Goal: Task Accomplishment & Management: Complete application form

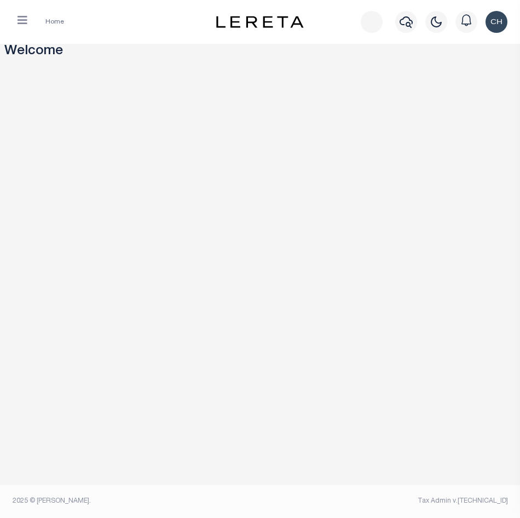
click at [15, 18] on button "button" at bounding box center [22, 22] width 28 height 22
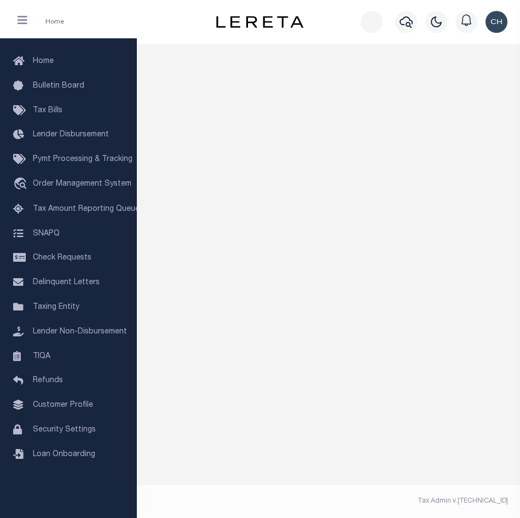
click at [22, 24] on icon "button" at bounding box center [23, 20] width 10 height 11
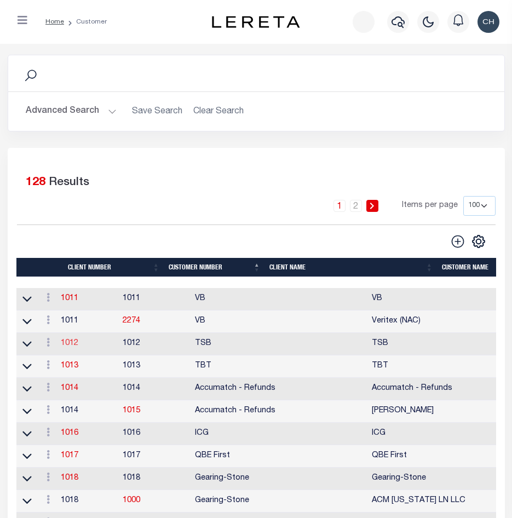
click at [72, 346] on link "1012" at bounding box center [70, 344] width 18 height 8
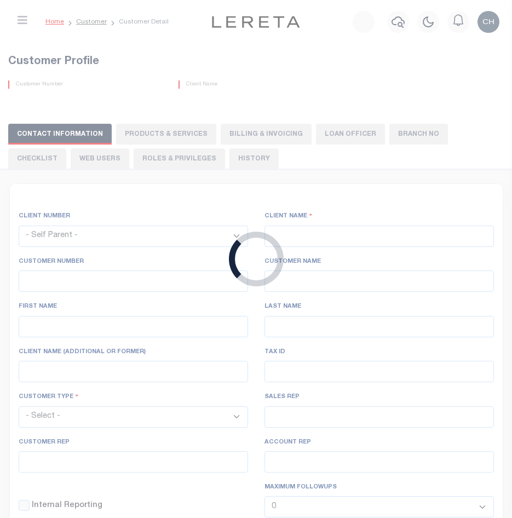
select select
type input "TSB"
type input "1012"
type input "TSB"
type input "Mae"
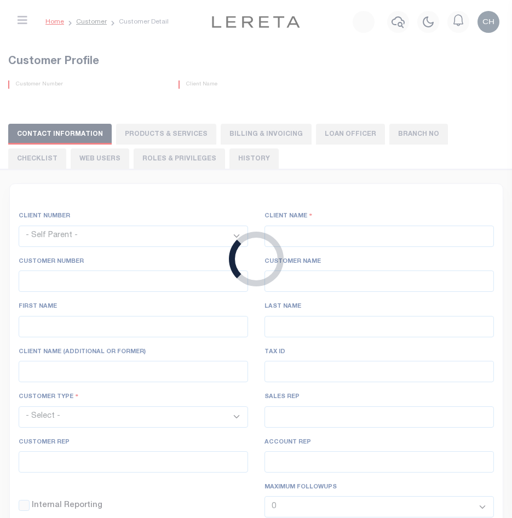
type input "Cavins"
select select "Mixed Portfolio"
type input "Barbara Kendrick"
type input "Beth Wiebe"
checkbox input "true"
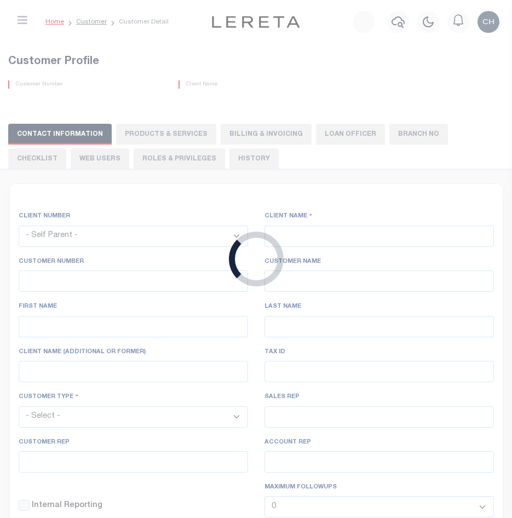
checkbox input "true"
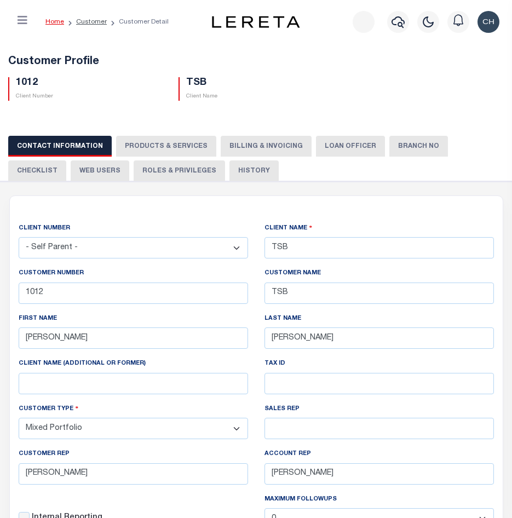
click at [171, 143] on button "PRODUCTS & SERVICES" at bounding box center [166, 146] width 100 height 21
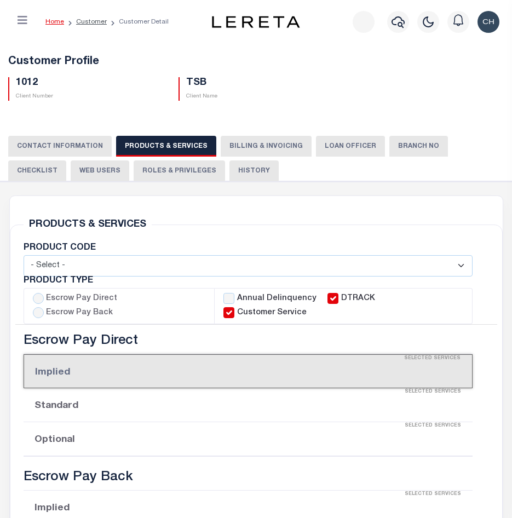
select select "STX"
checkbox input "true"
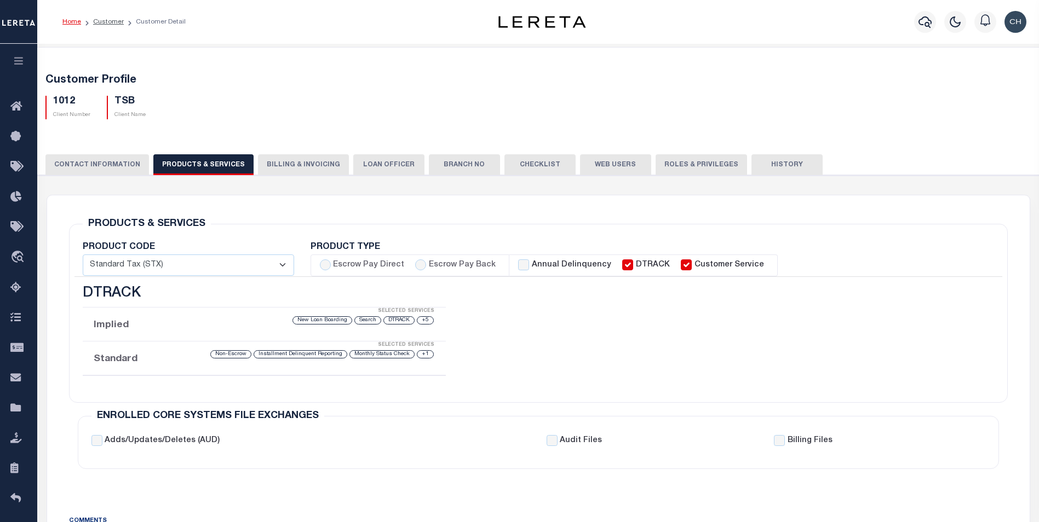
click at [216, 162] on button "PRODUCTS & SERVICES" at bounding box center [203, 164] width 100 height 21
select select "STX"
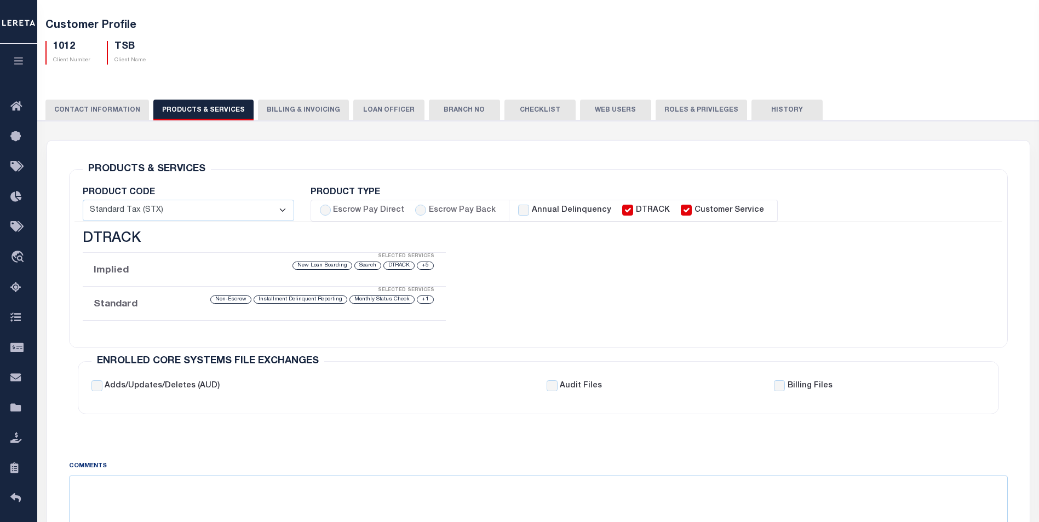
scroll to position [110, 0]
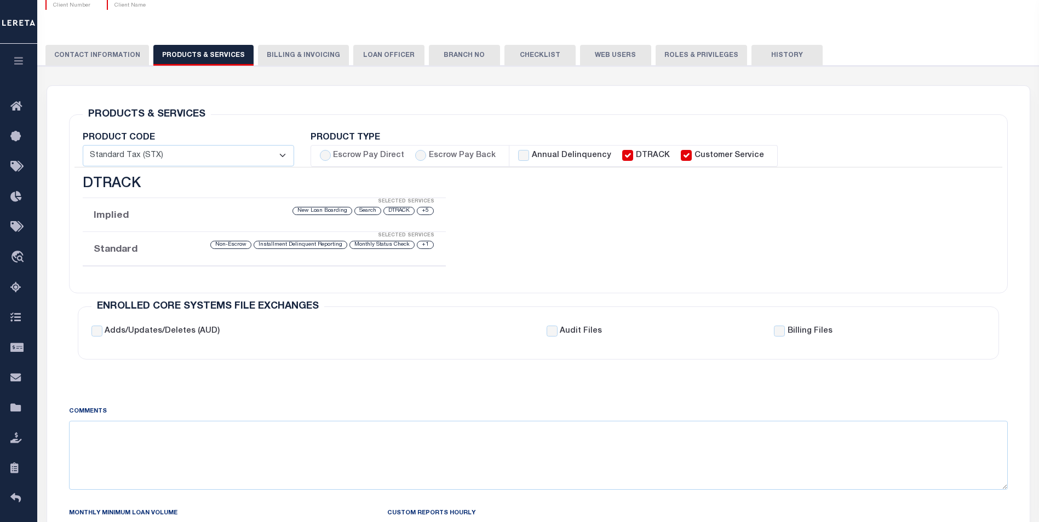
click at [116, 275] on div "Escrow Pay Direct Implied Selected Services No Services Selected Standard Selec…" at bounding box center [264, 228] width 380 height 104
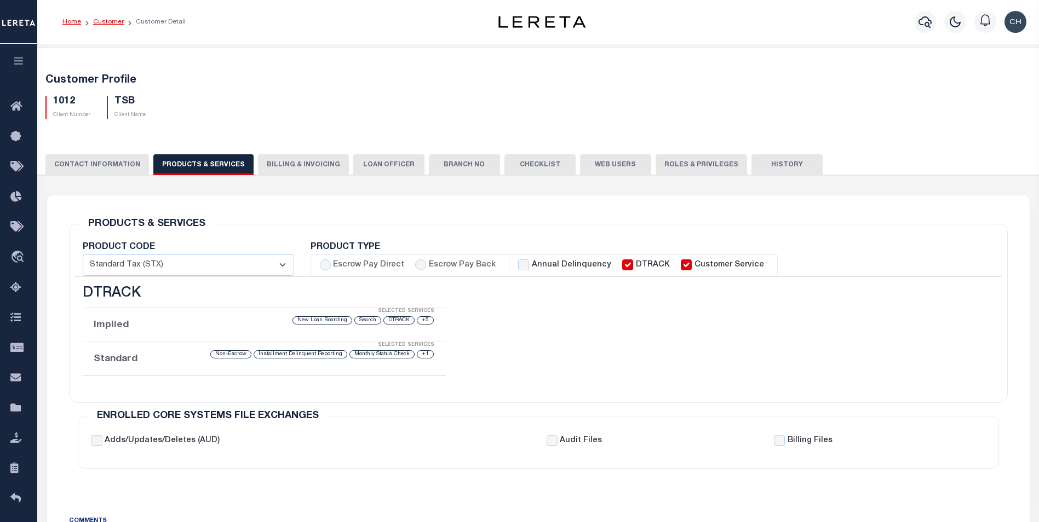
click at [100, 21] on link "Customer" at bounding box center [108, 22] width 31 height 7
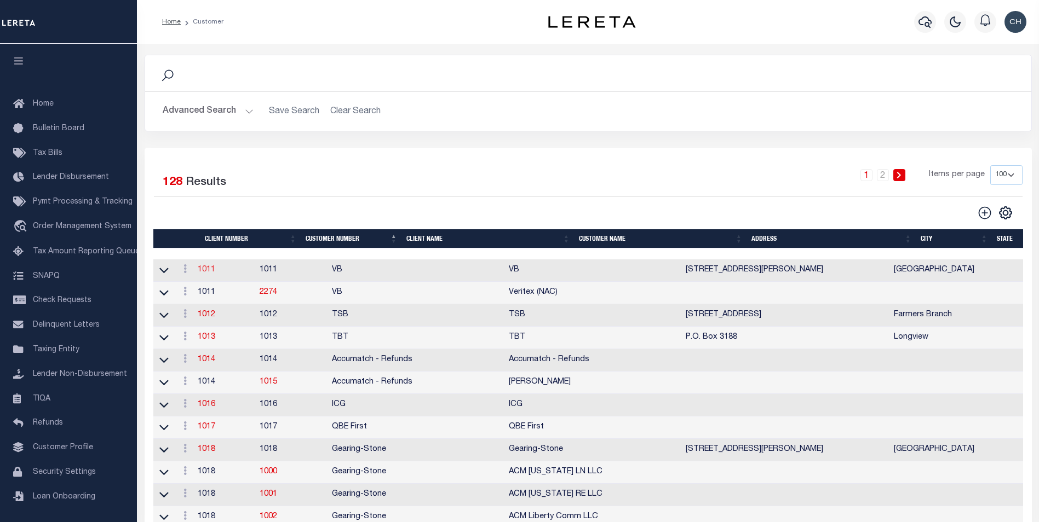
click at [215, 270] on link "1011" at bounding box center [207, 270] width 18 height 8
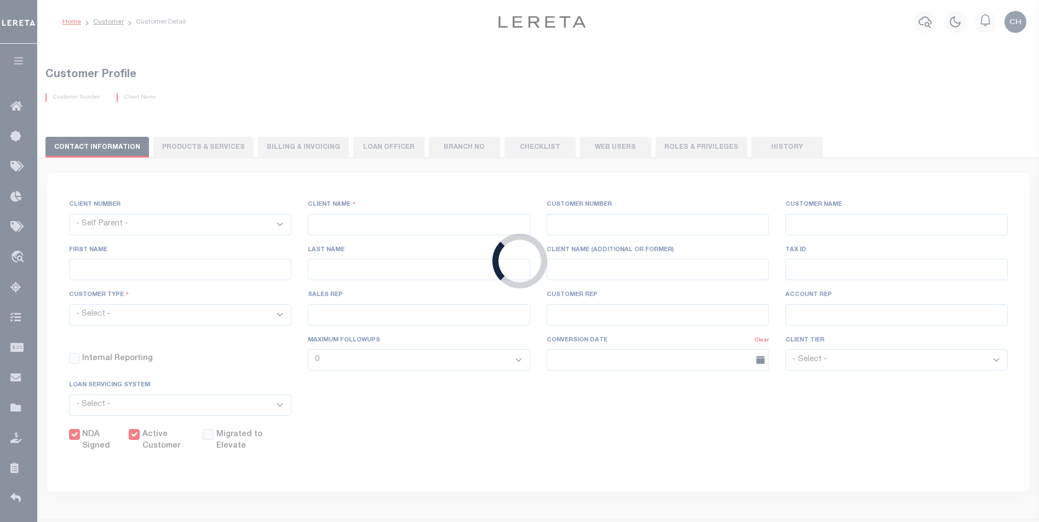
select select
type input "VB"
type input "1011"
type input "VB"
type input "Guy"
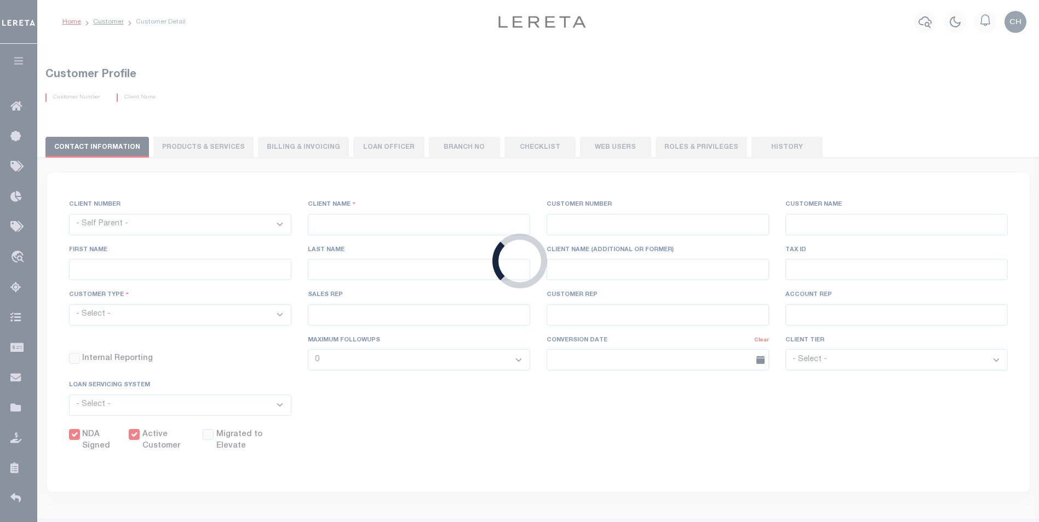
type input "Madison"
select select "Mixed Portfolio"
type input "Paula Kitchens"
type input "Beth Wiebe"
type input "11/17/2022"
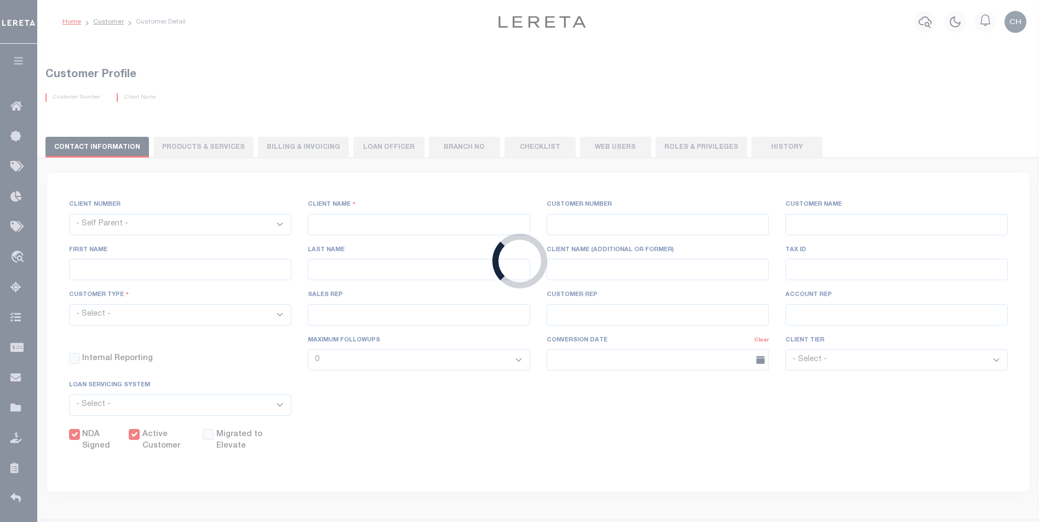
select select "Tier 3"
checkbox input "true"
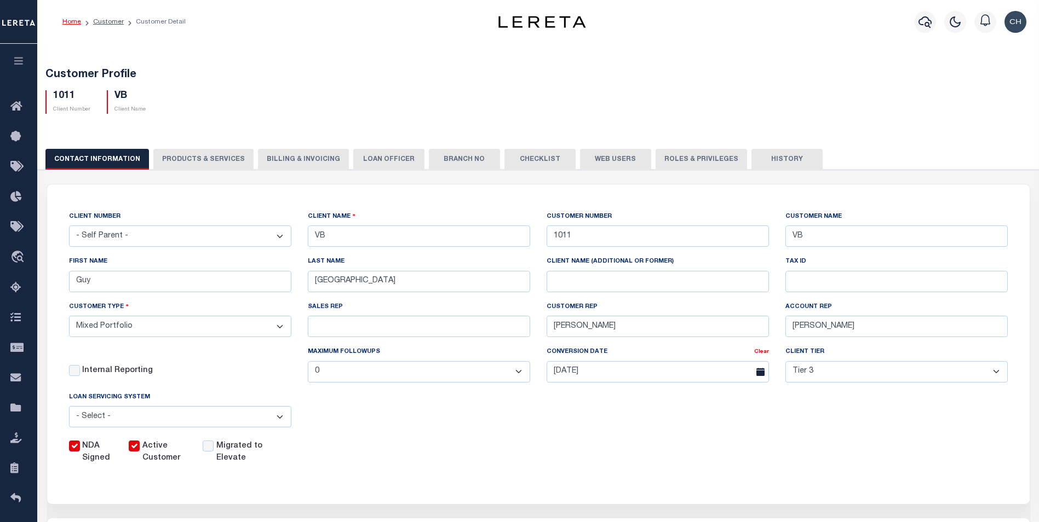
click at [212, 158] on button "PRODUCTS & SERVICES" at bounding box center [203, 159] width 100 height 21
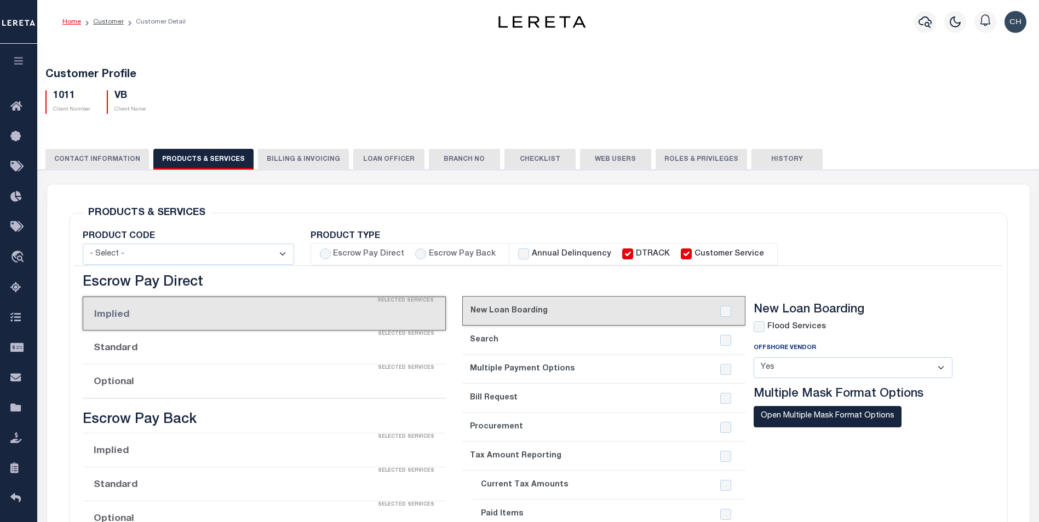
select select "STX"
radio input "true"
checkbox input "true"
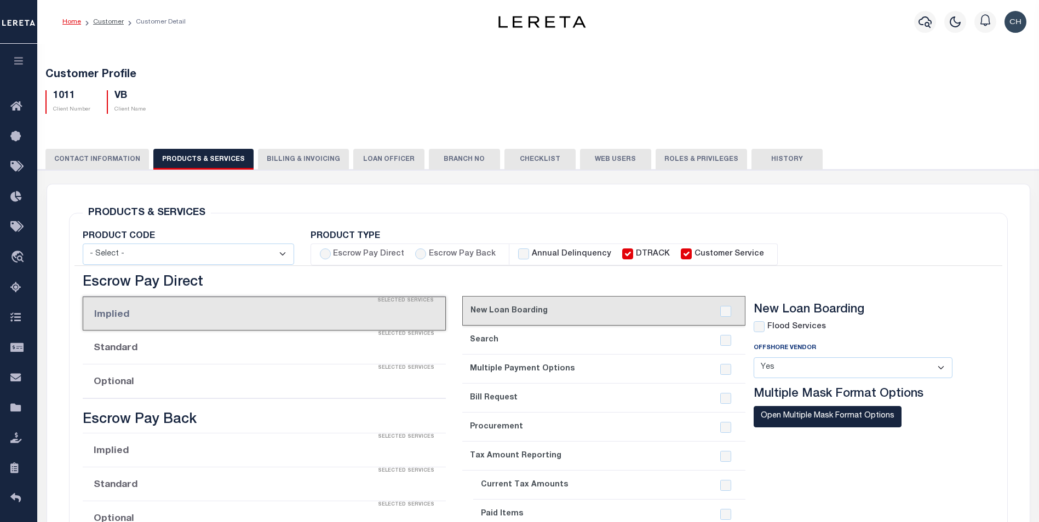
checkbox input "true"
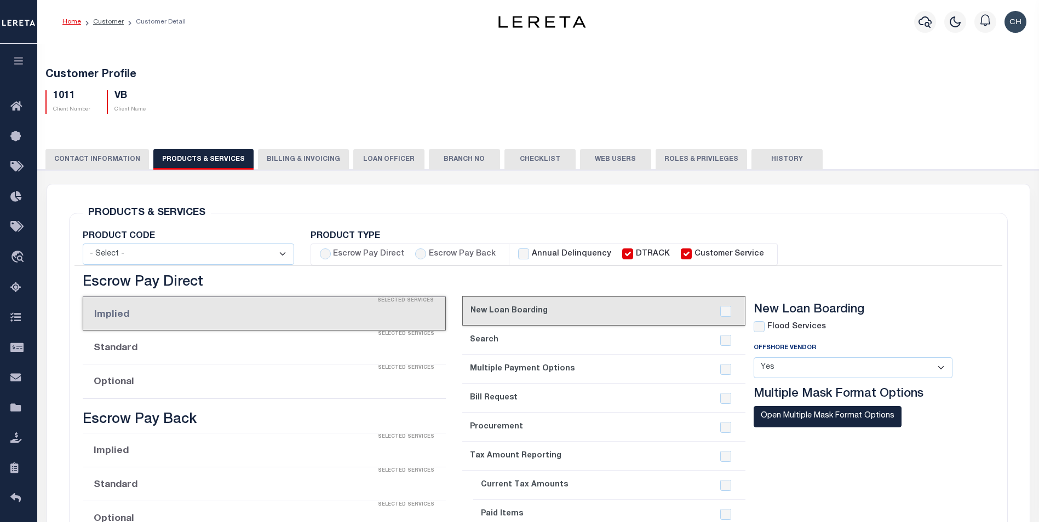
checkbox input "true"
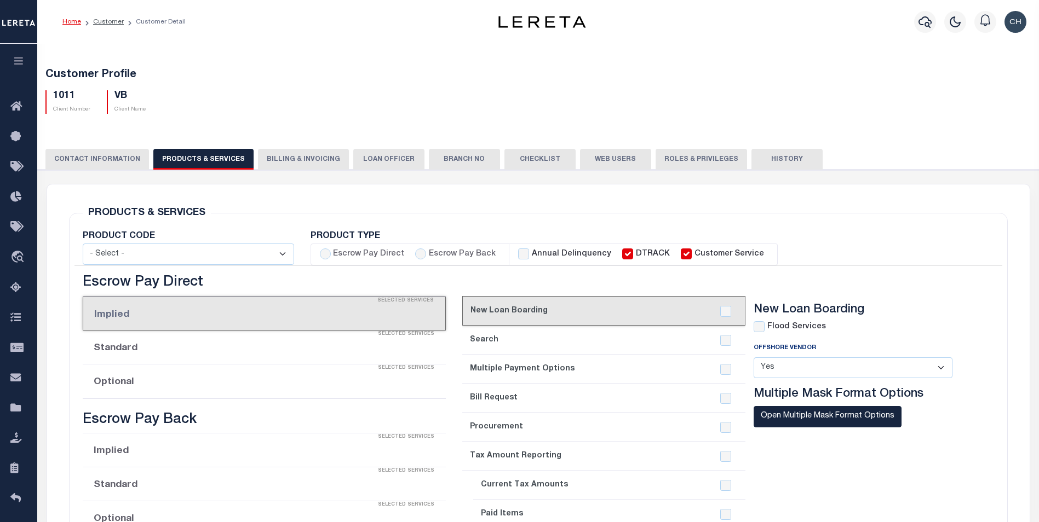
checkbox input "true"
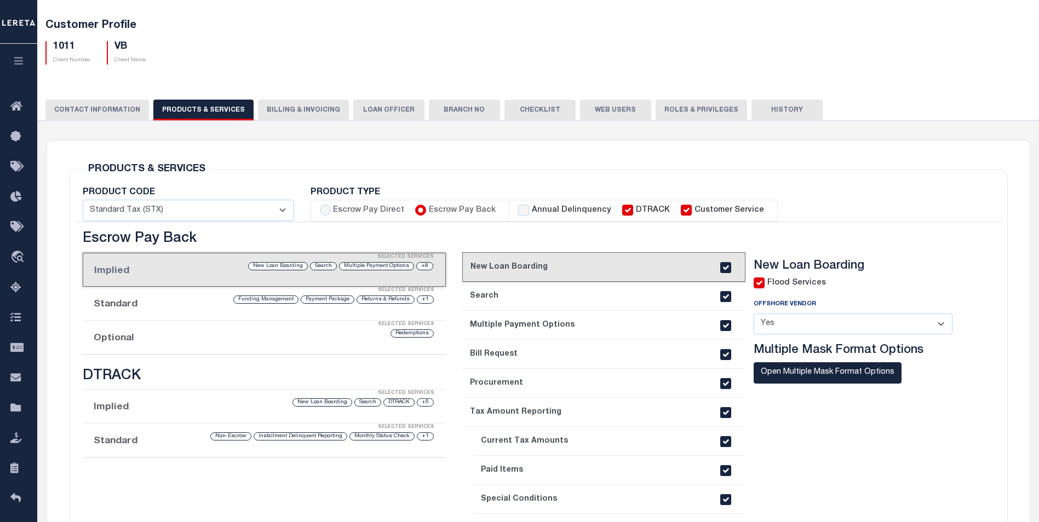
scroll to position [110, 0]
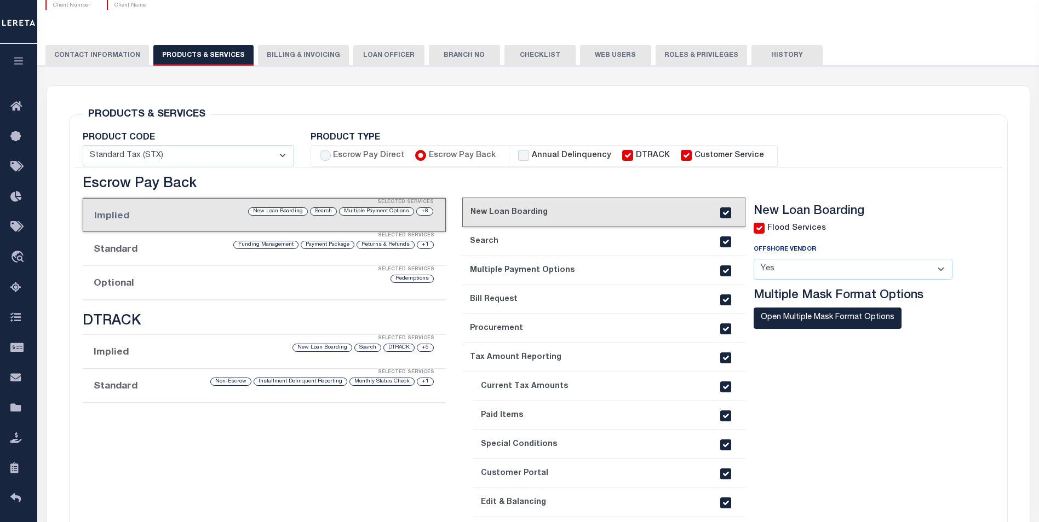
click at [145, 283] on li "Optional Selected Services Redemptions" at bounding box center [264, 283] width 363 height 34
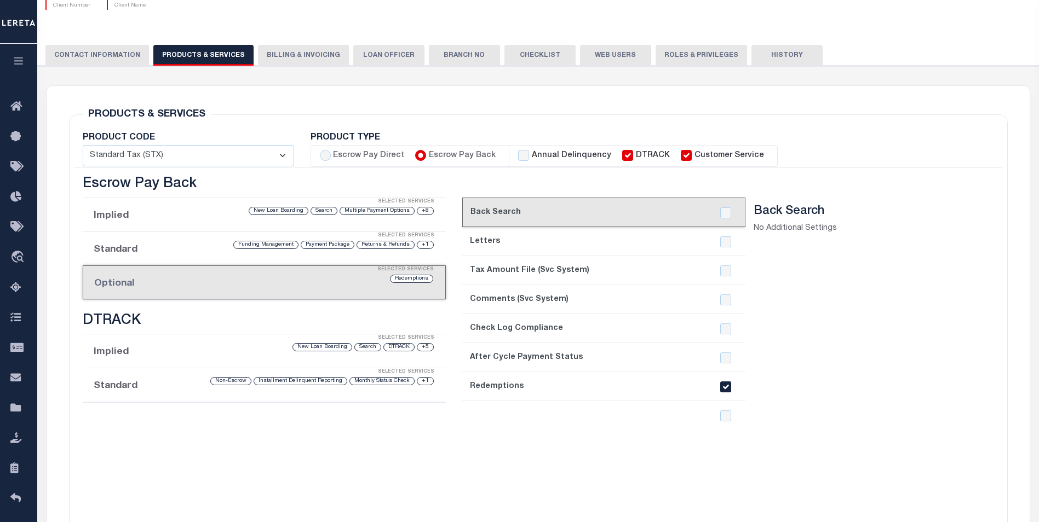
click at [117, 215] on li "Implied Selected Services +8 Multiple Payment Options Search New Loan Boarding" at bounding box center [264, 215] width 363 height 34
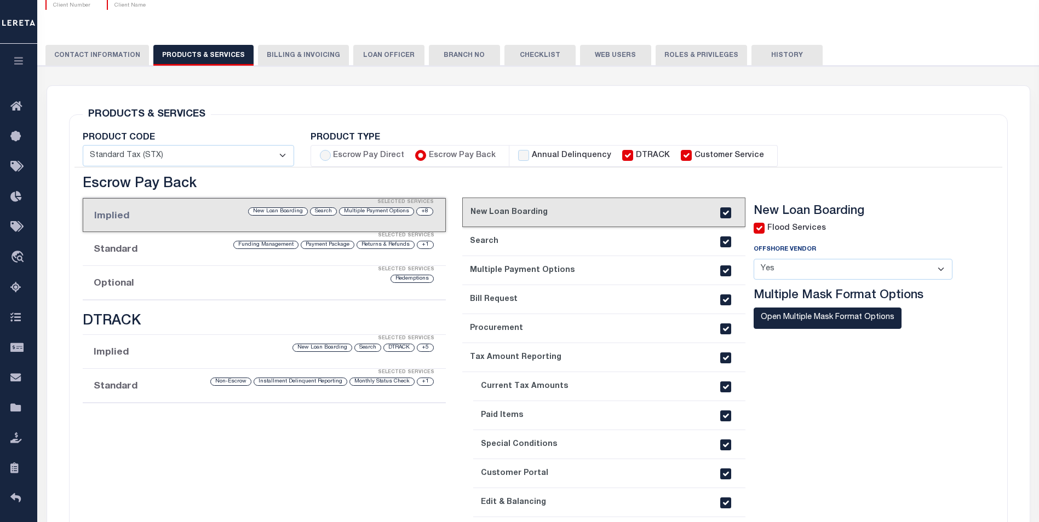
click at [112, 246] on div "Selected Services" at bounding box center [275, 236] width 363 height 22
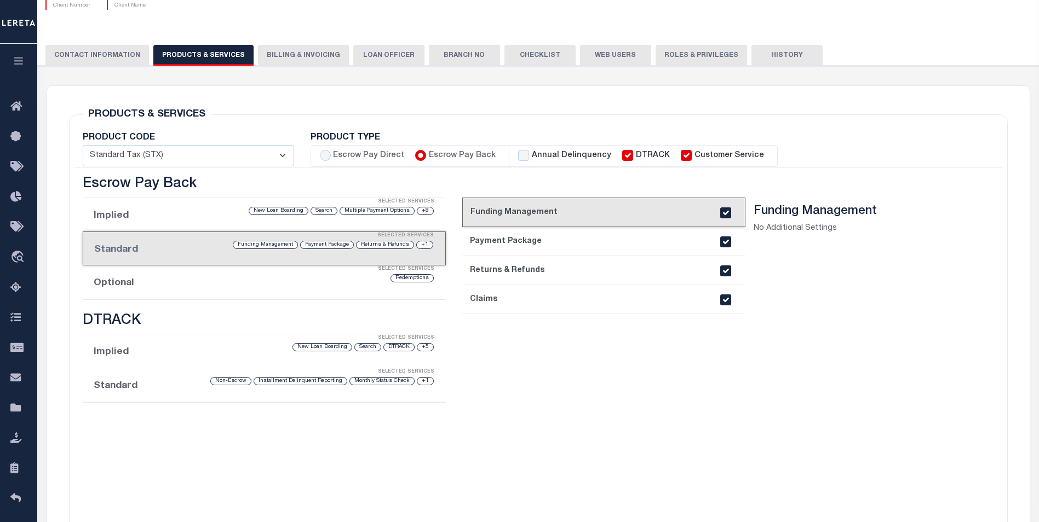
click at [110, 278] on div "Selected Services" at bounding box center [275, 269] width 363 height 22
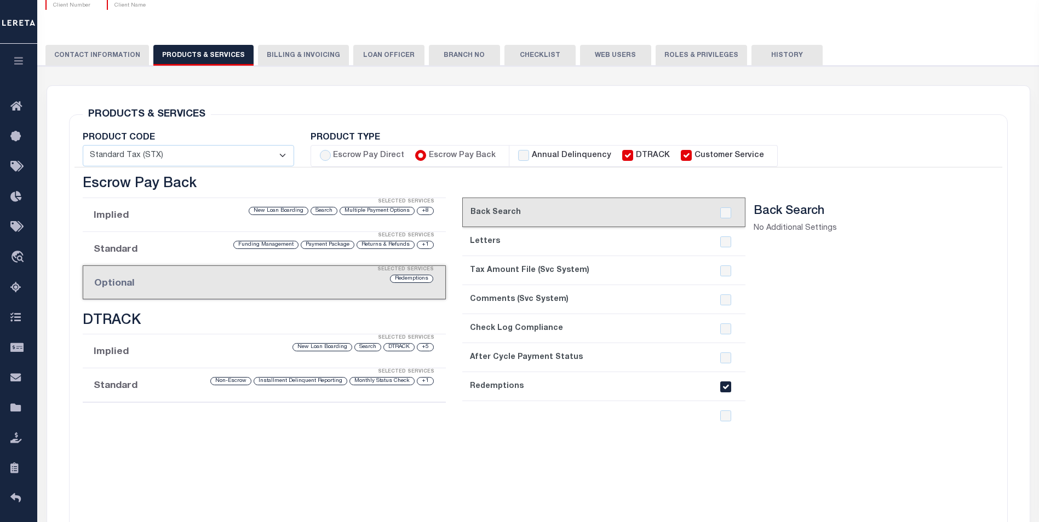
click at [496, 417] on div "current step: 1. Back Search 2. Letters 3. Tax Amount File (Svc System) 4. Comm…" at bounding box center [603, 378] width 283 height 361
click at [529, 249] on link "2. Letters" at bounding box center [603, 241] width 283 height 29
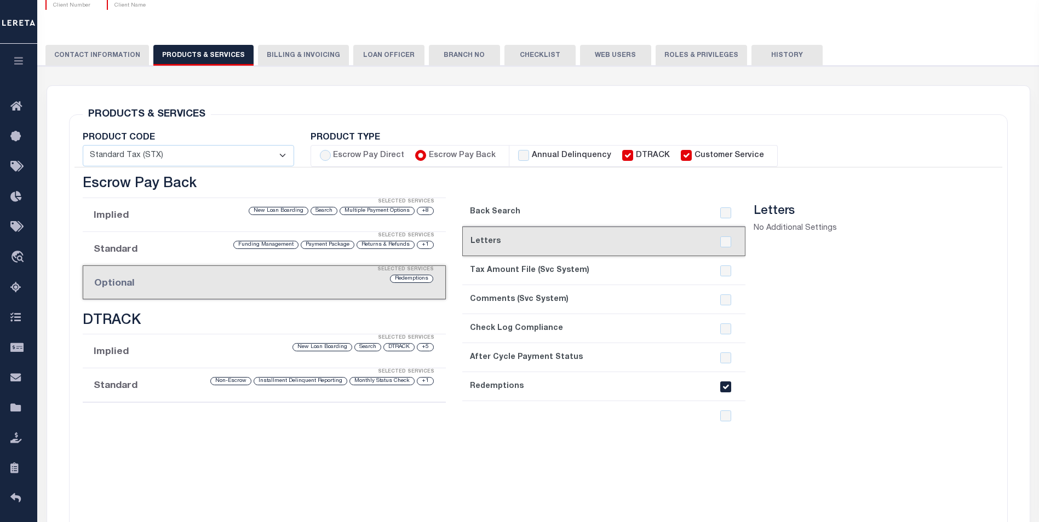
click at [525, 274] on link "3. Tax Amount File (Svc System)" at bounding box center [603, 270] width 283 height 29
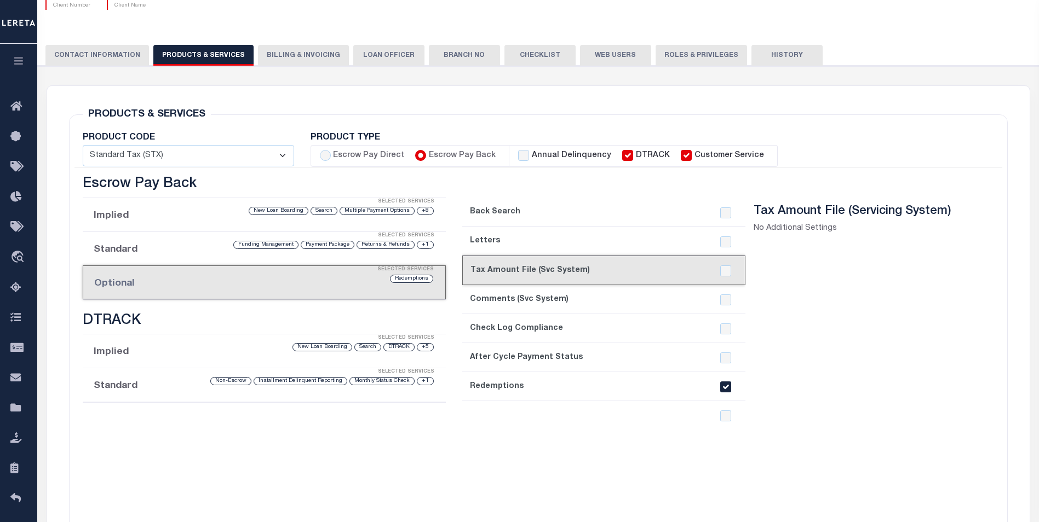
click at [525, 301] on link "4. Comments (Svc System)" at bounding box center [603, 299] width 283 height 29
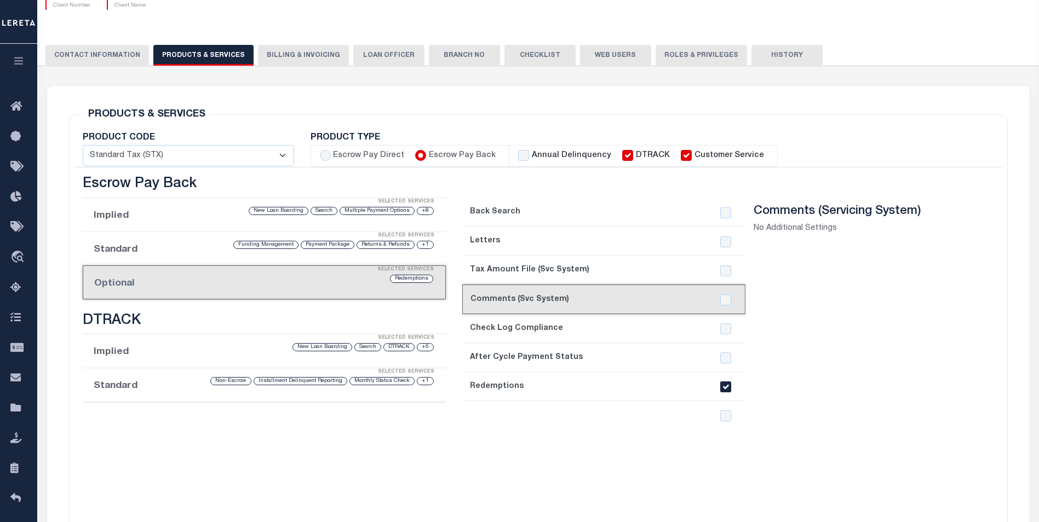
click at [527, 334] on link "5. Check Log Compliance" at bounding box center [603, 328] width 283 height 29
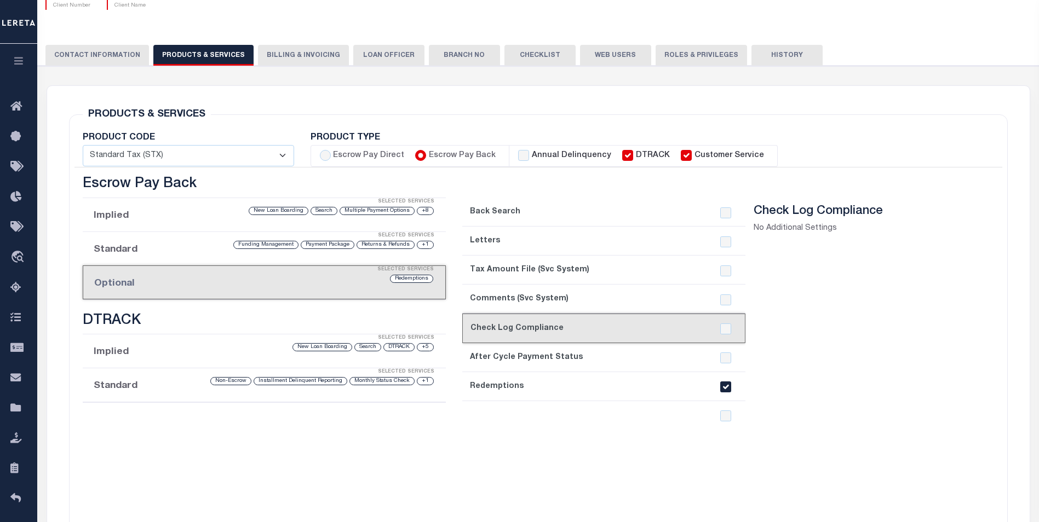
click at [528, 355] on link "6. After Cycle Payment Status" at bounding box center [603, 357] width 283 height 29
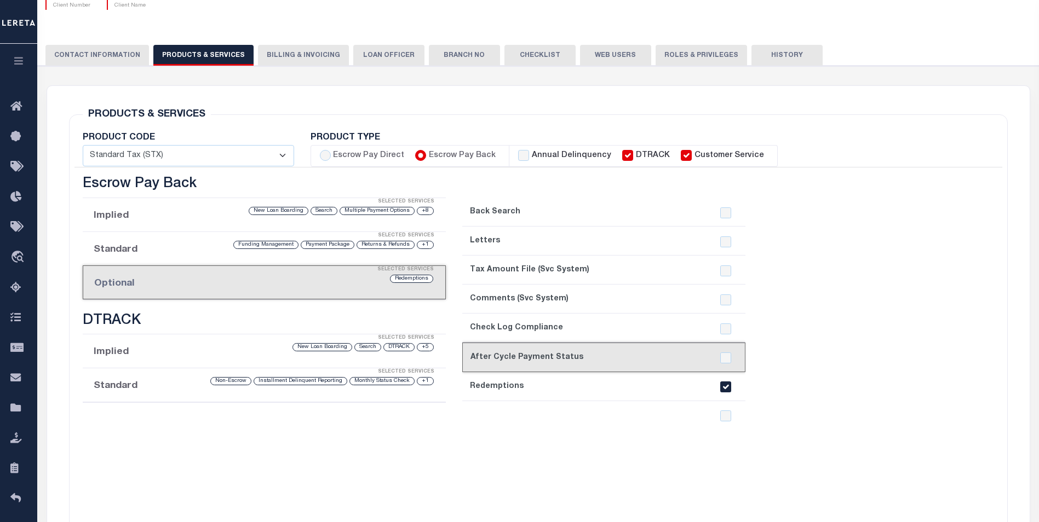
click at [528, 372] on link "7. Redemptions" at bounding box center [603, 386] width 283 height 29
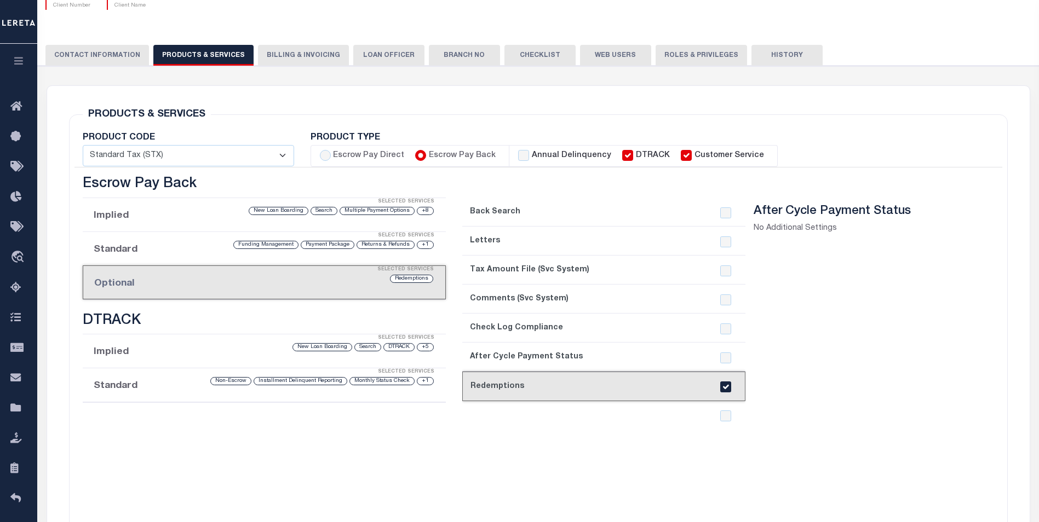
click at [526, 396] on link "current step: 7. Redemptions" at bounding box center [603, 387] width 283 height 30
click at [522, 415] on div "1. Back Search 2. Letters 3. Tax Amount File (Svc System) 4. Comments (Svc Syst…" at bounding box center [603, 378] width 283 height 361
click at [522, 413] on div "1. Back Search 2. Letters 3. Tax Amount File (Svc System) 4. Comments (Svc Syst…" at bounding box center [603, 378] width 283 height 361
click at [521, 413] on div "1. Back Search 2. Letters 3. Tax Amount File (Svc System) 4. Comments (Svc Syst…" at bounding box center [603, 378] width 283 height 361
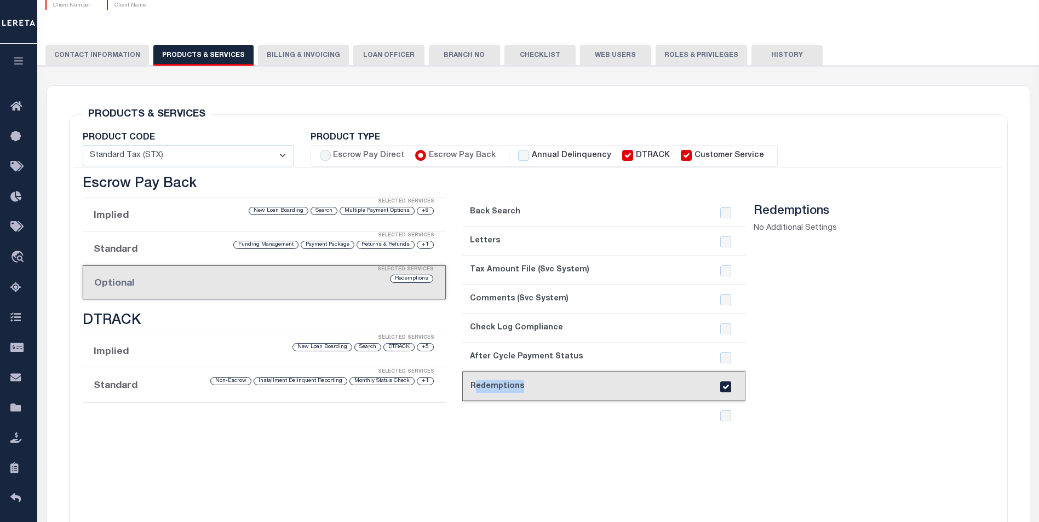
drag, startPoint x: 521, startPoint y: 413, endPoint x: 510, endPoint y: 216, distance: 196.9
click at [510, 216] on link "1. Back Search" at bounding box center [603, 212] width 283 height 29
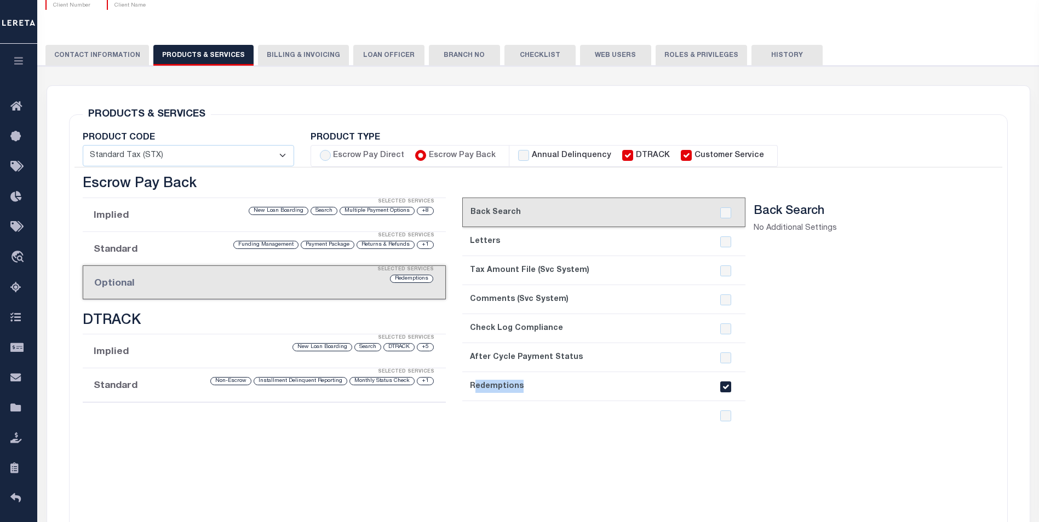
click at [514, 233] on link "2. Letters" at bounding box center [603, 241] width 283 height 29
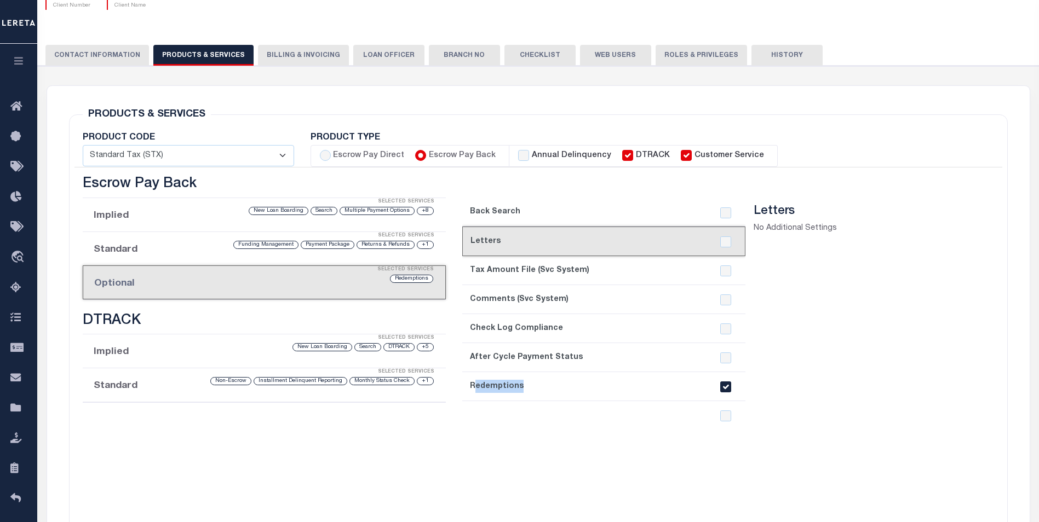
click at [492, 211] on link "1. Back Search" at bounding box center [603, 212] width 283 height 29
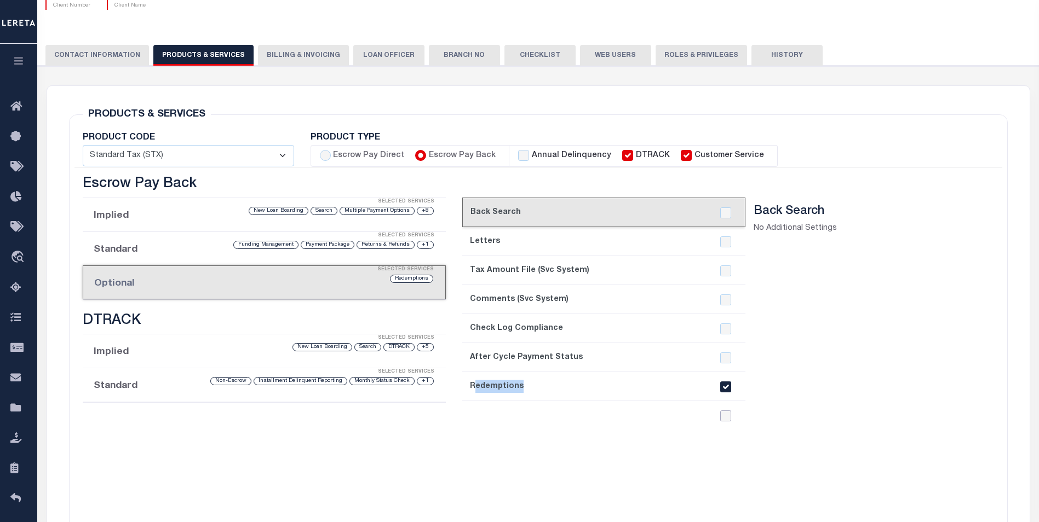
click at [729, 414] on input "checkbox" at bounding box center [725, 416] width 11 height 11
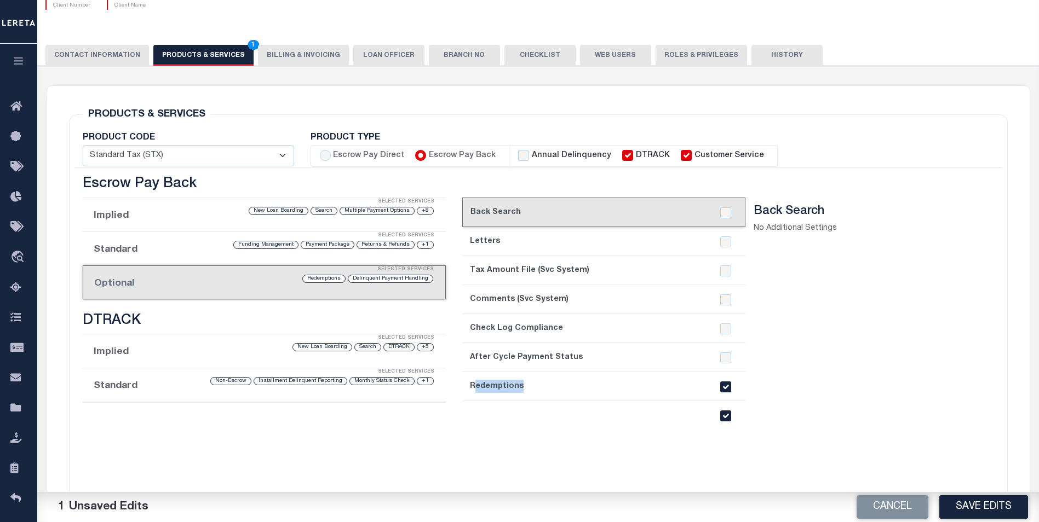
click at [729, 415] on input "checkbox" at bounding box center [725, 416] width 11 height 11
checkbox input "false"
